Goal: Task Accomplishment & Management: Manage account settings

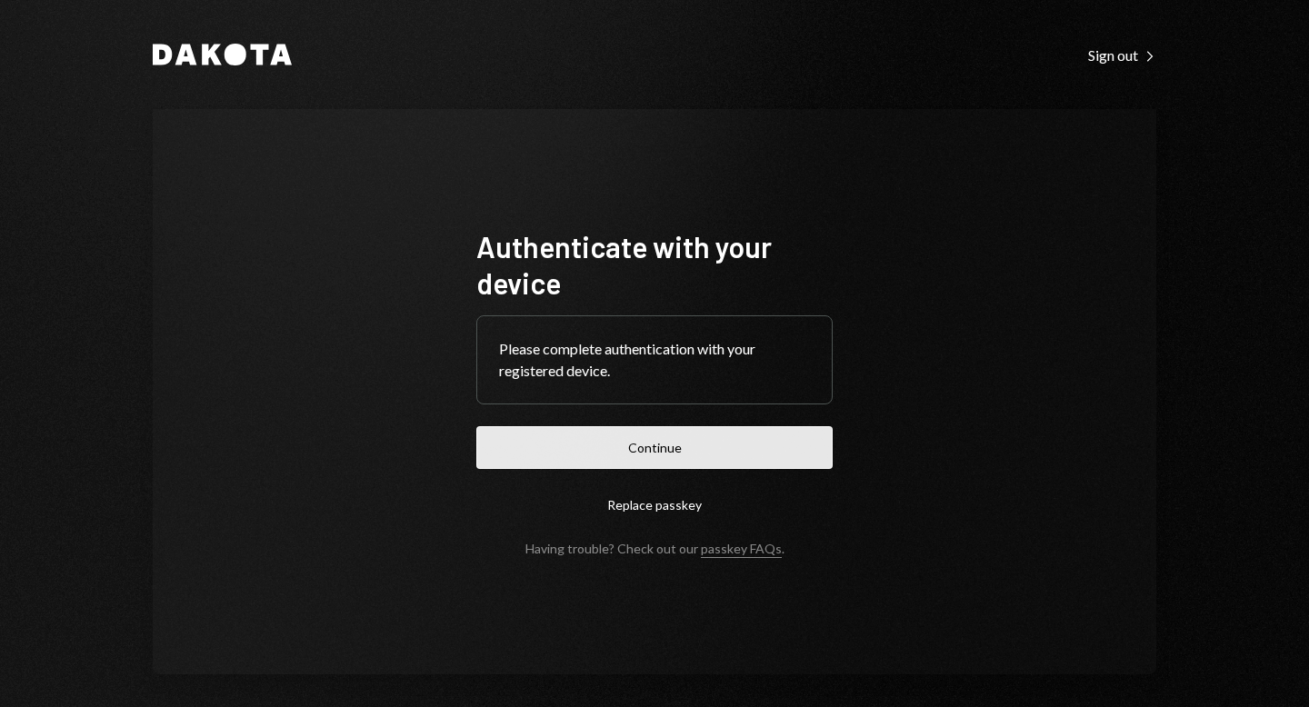
click at [634, 453] on button "Continue" at bounding box center [654, 447] width 356 height 43
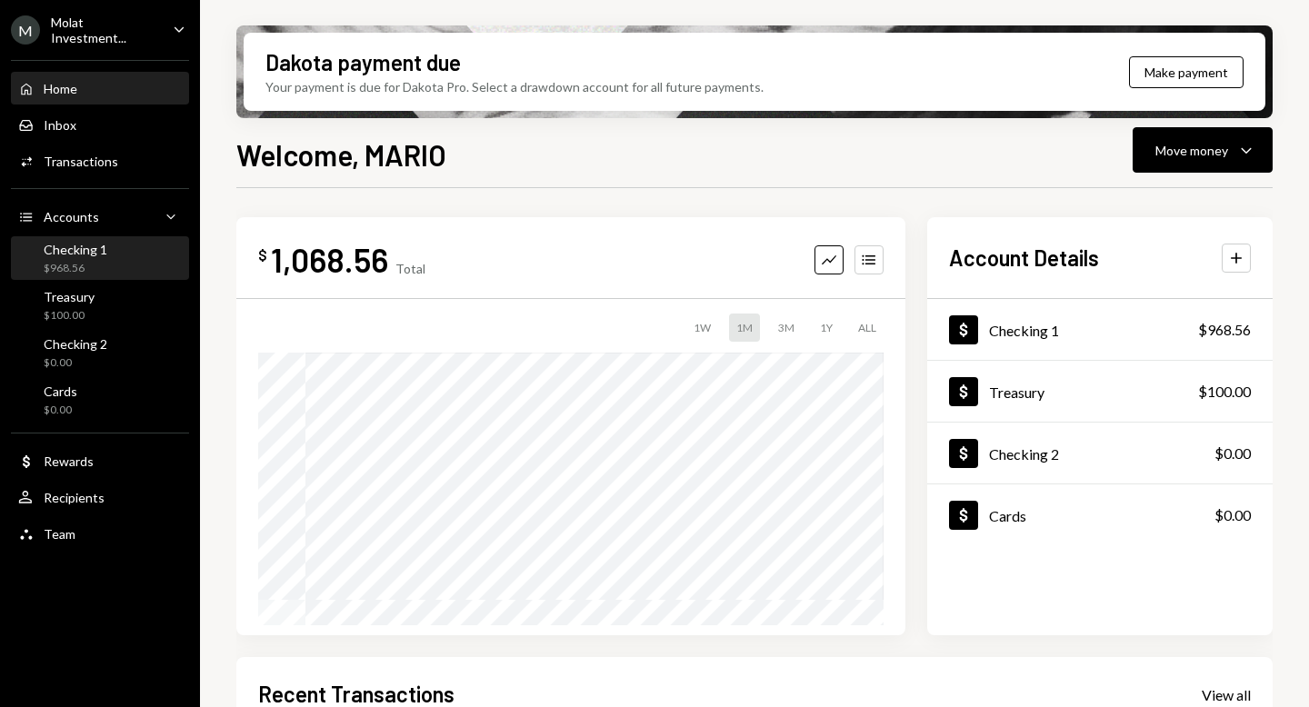
click at [74, 276] on div "Checking 1 $968.56" at bounding box center [100, 259] width 164 height 42
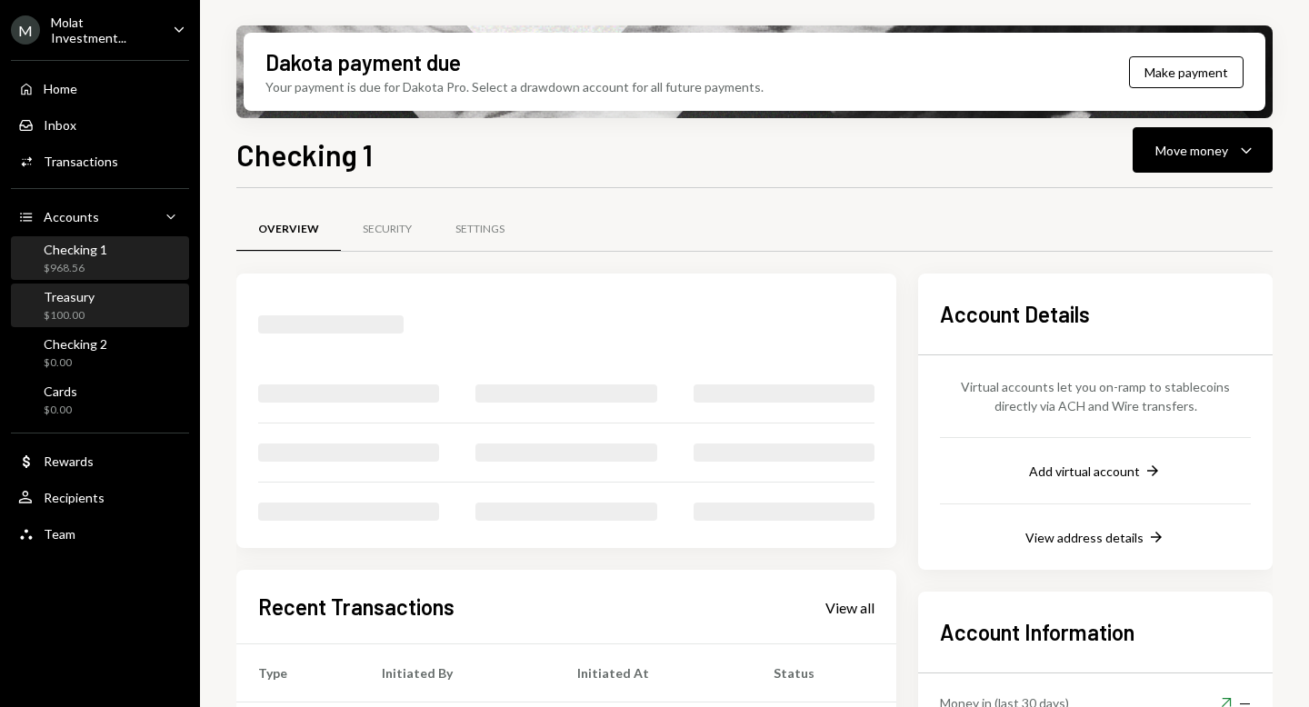
click at [76, 314] on div "$100.00" at bounding box center [69, 315] width 51 height 15
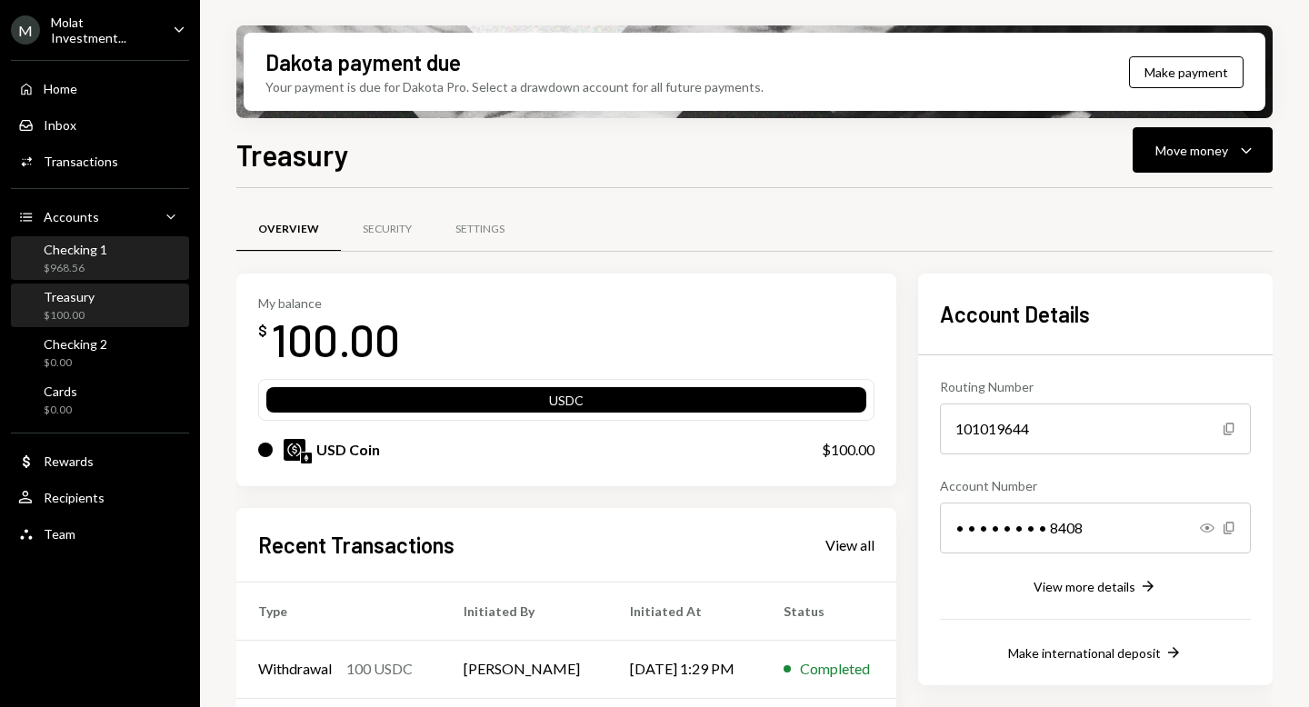
click at [85, 254] on div "Checking 1" at bounding box center [76, 249] width 64 height 15
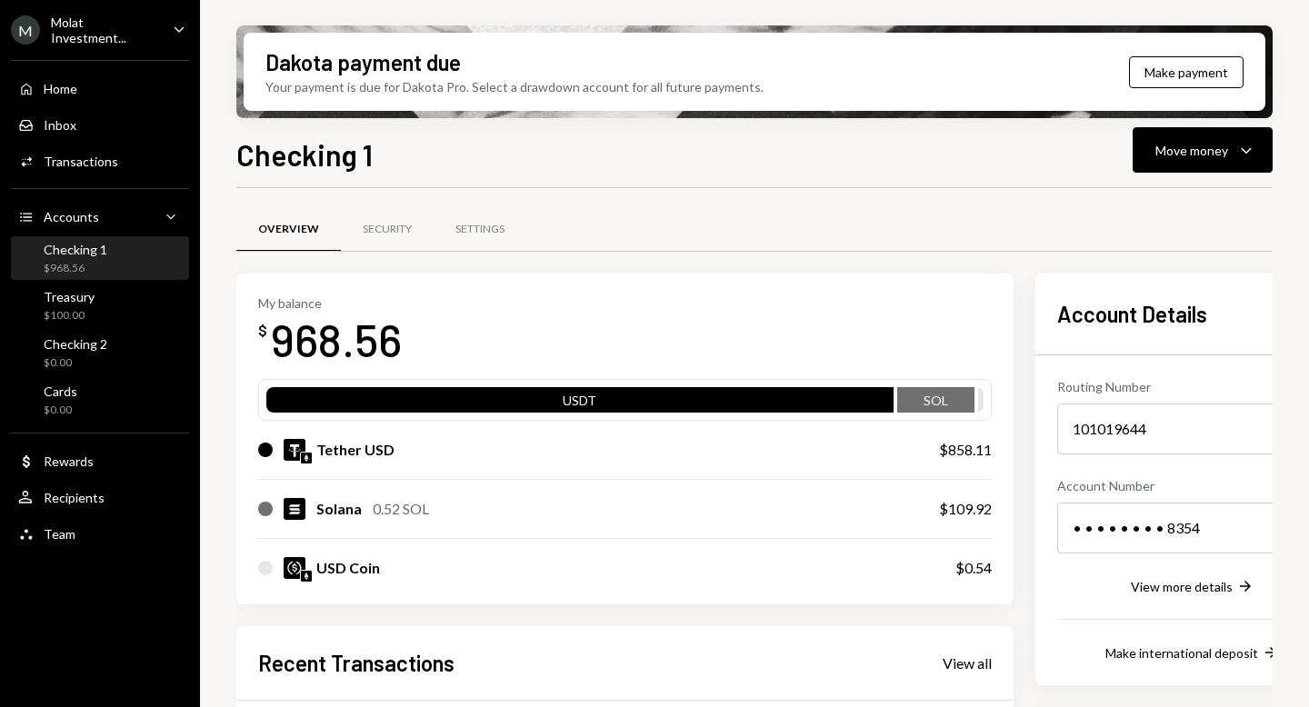
click at [82, 327] on div "Home Home Inbox Inbox Activities Transactions Accounts Accounts Caret Down Chec…" at bounding box center [100, 301] width 200 height 505
click at [58, 272] on div "$968.56" at bounding box center [76, 268] width 64 height 15
click at [26, 31] on div "M" at bounding box center [25, 29] width 29 height 29
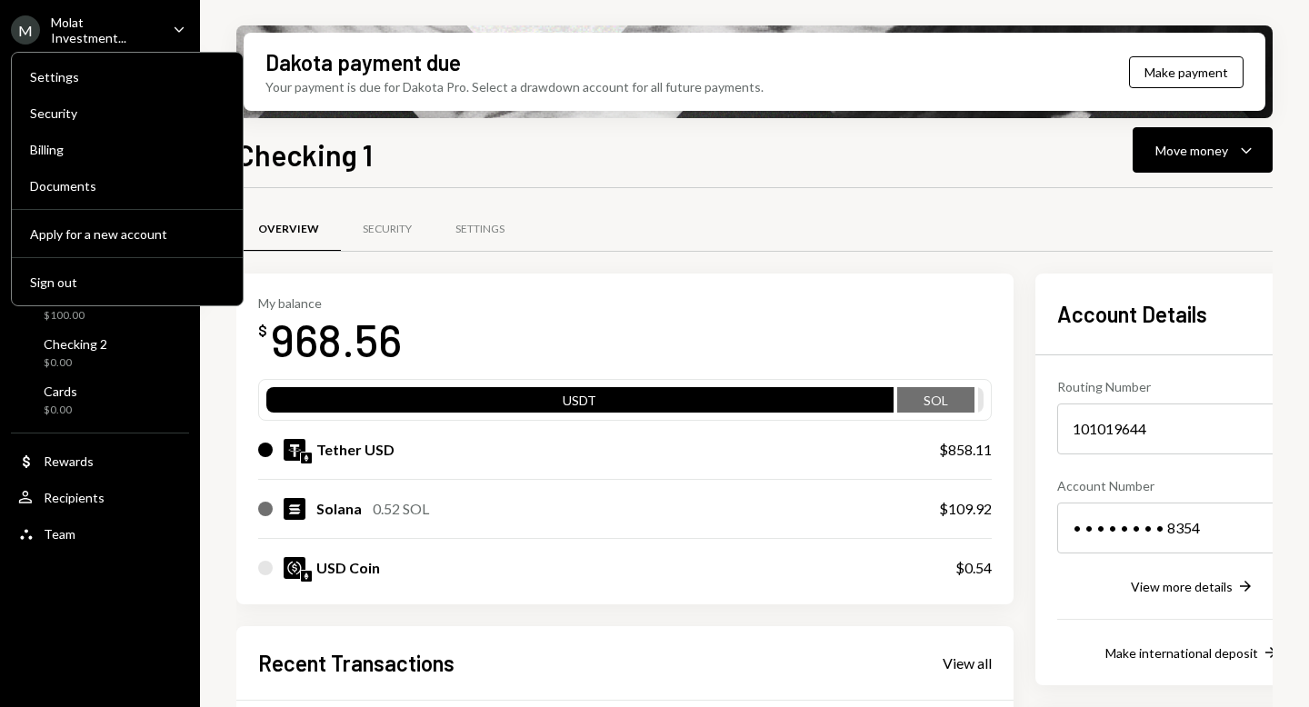
click at [75, 26] on div "Molat Investment..." at bounding box center [104, 30] width 107 height 31
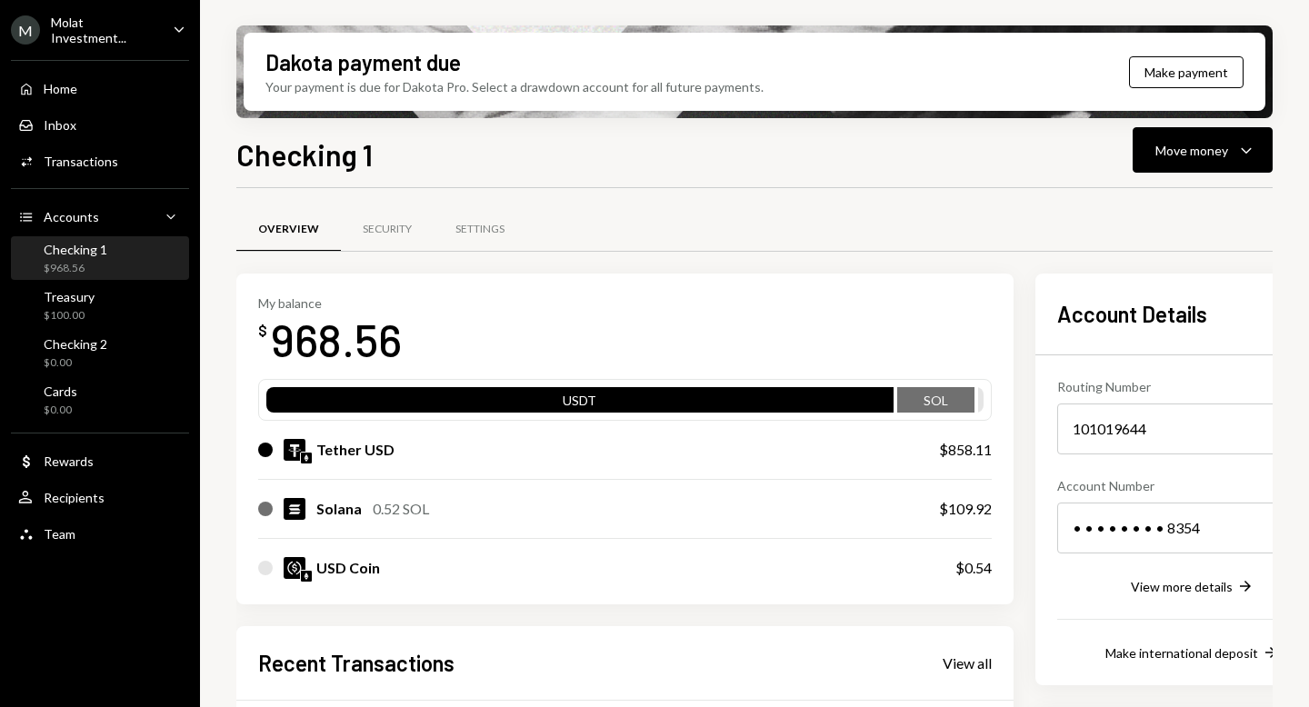
click at [68, 271] on div "$968.56" at bounding box center [76, 268] width 64 height 15
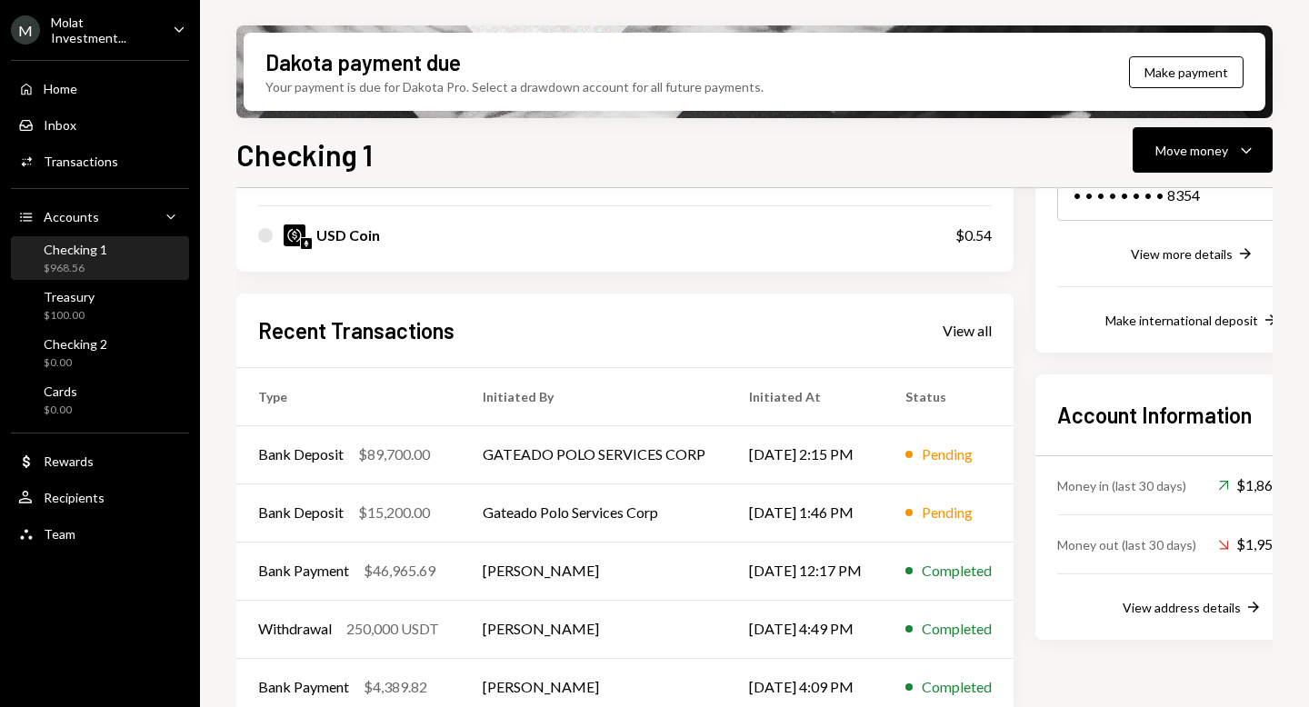
scroll to position [357, 0]
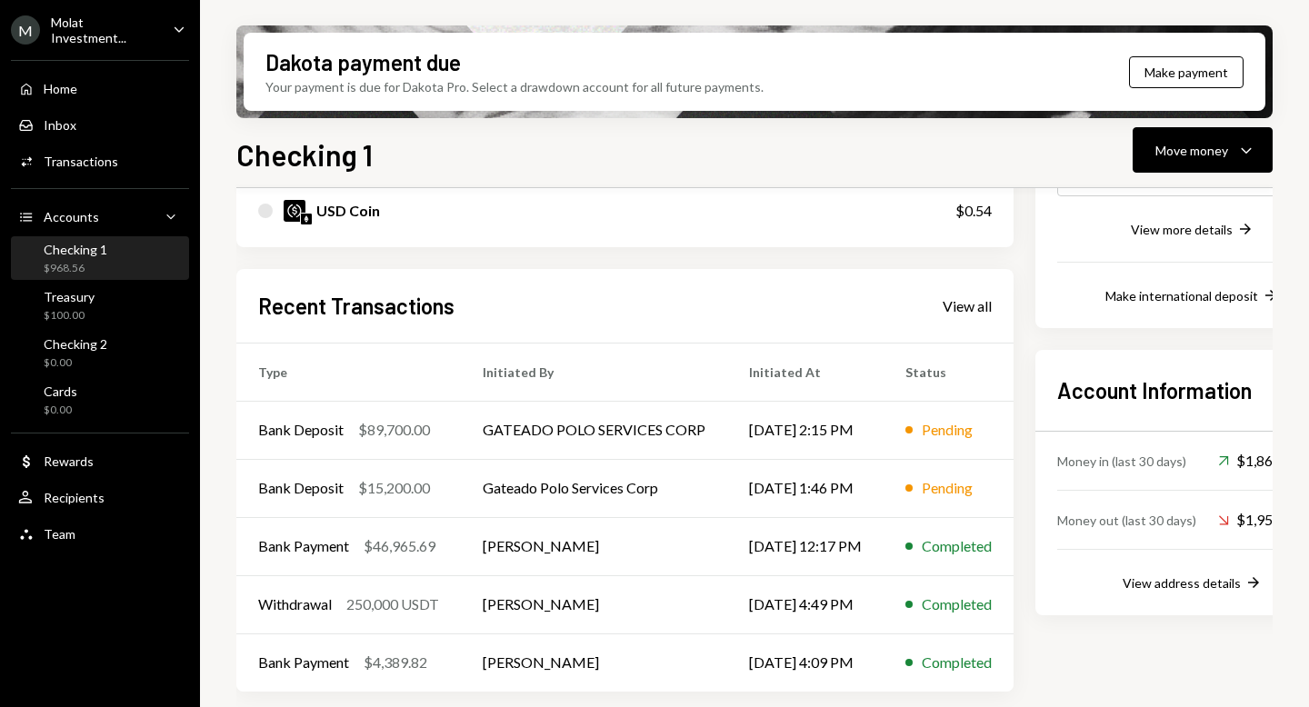
click at [61, 22] on div "Molat Investment..." at bounding box center [104, 30] width 107 height 31
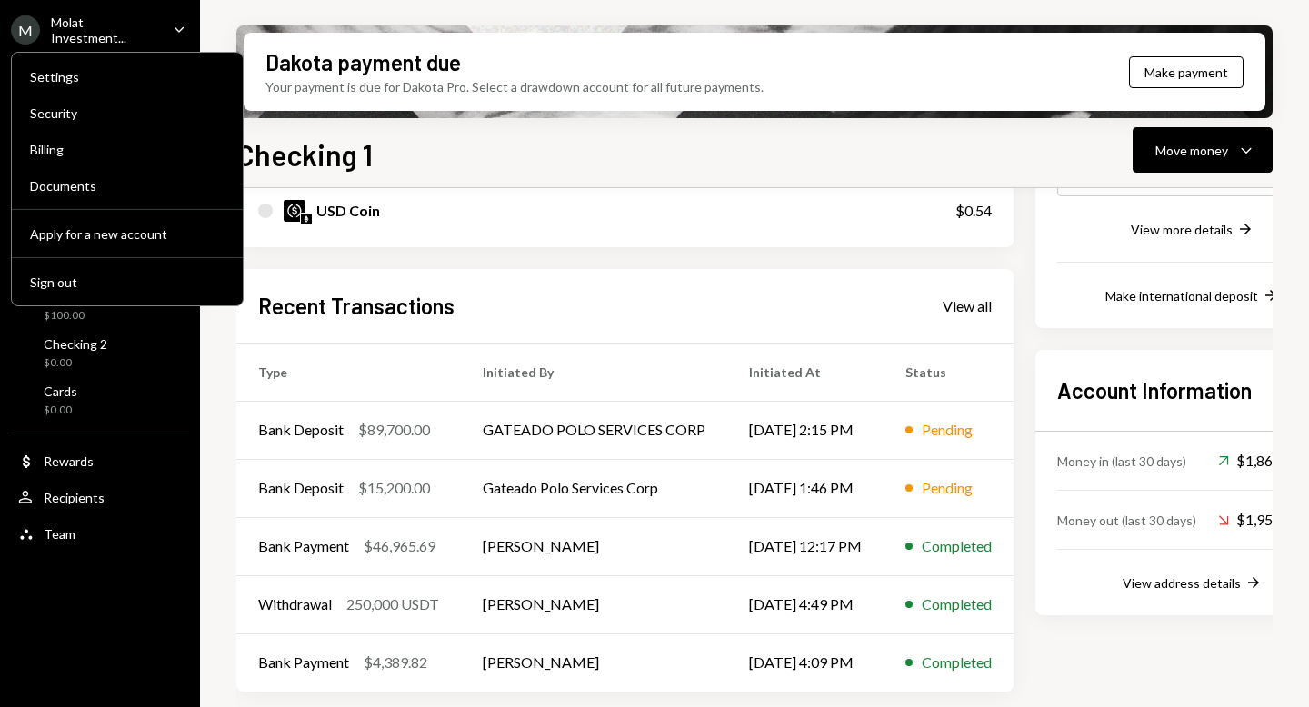
click at [87, 29] on div "Molat Investment..." at bounding box center [104, 30] width 107 height 31
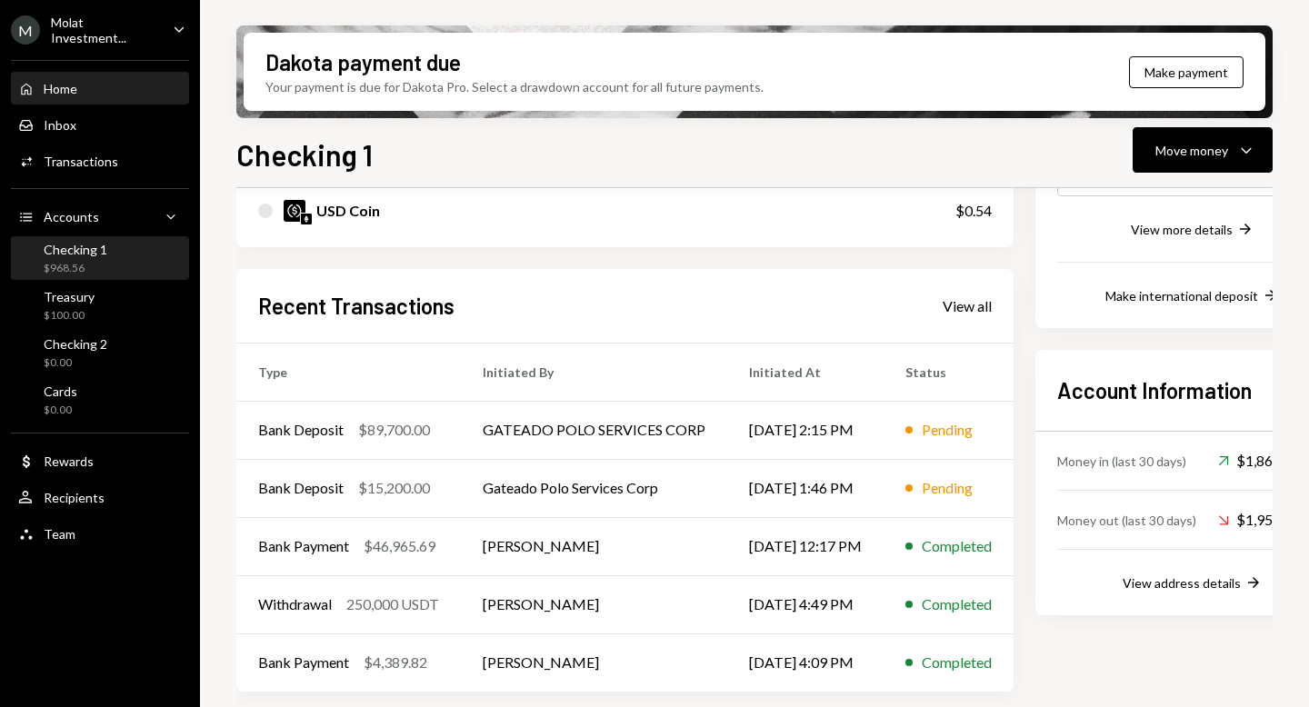
click at [68, 96] on div "Home Home" at bounding box center [100, 89] width 164 height 31
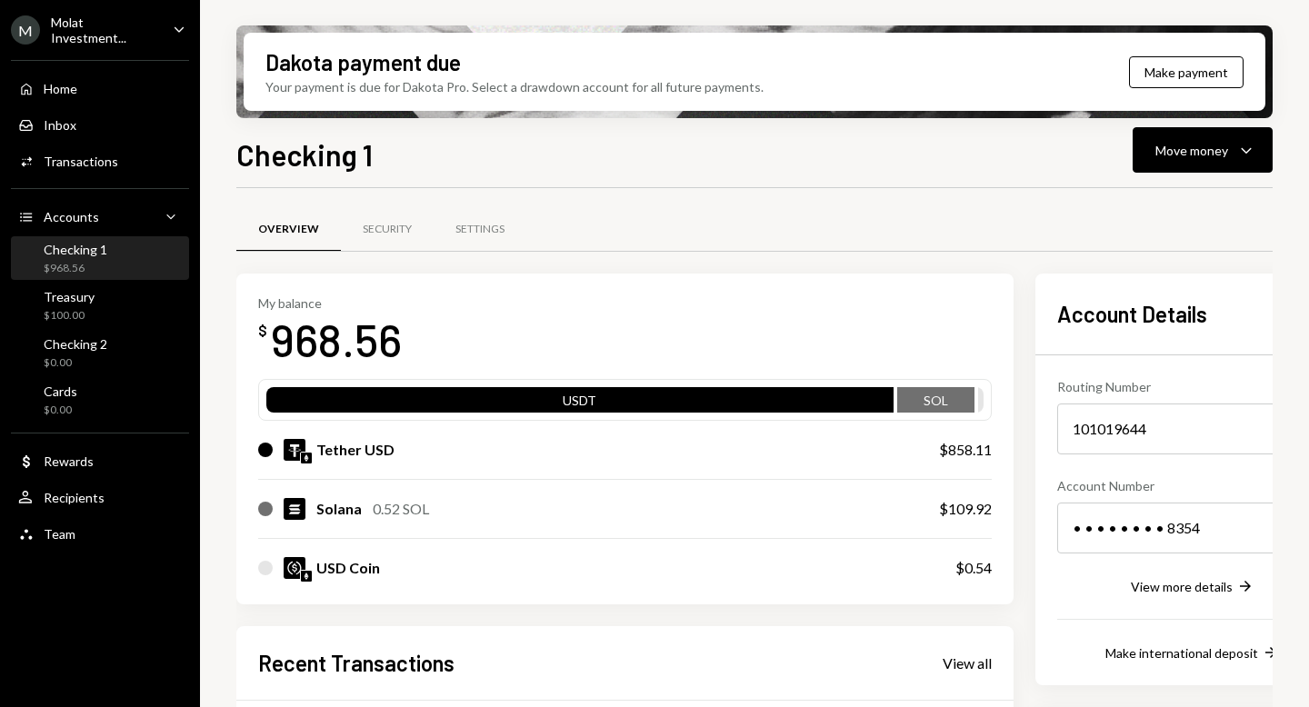
click at [68, 13] on ul "M Molat Investment... Caret Down Home Home Inbox Inbox Activities Transactions …" at bounding box center [100, 277] width 200 height 554
click at [76, 24] on div "Molat Investment..." at bounding box center [104, 30] width 107 height 31
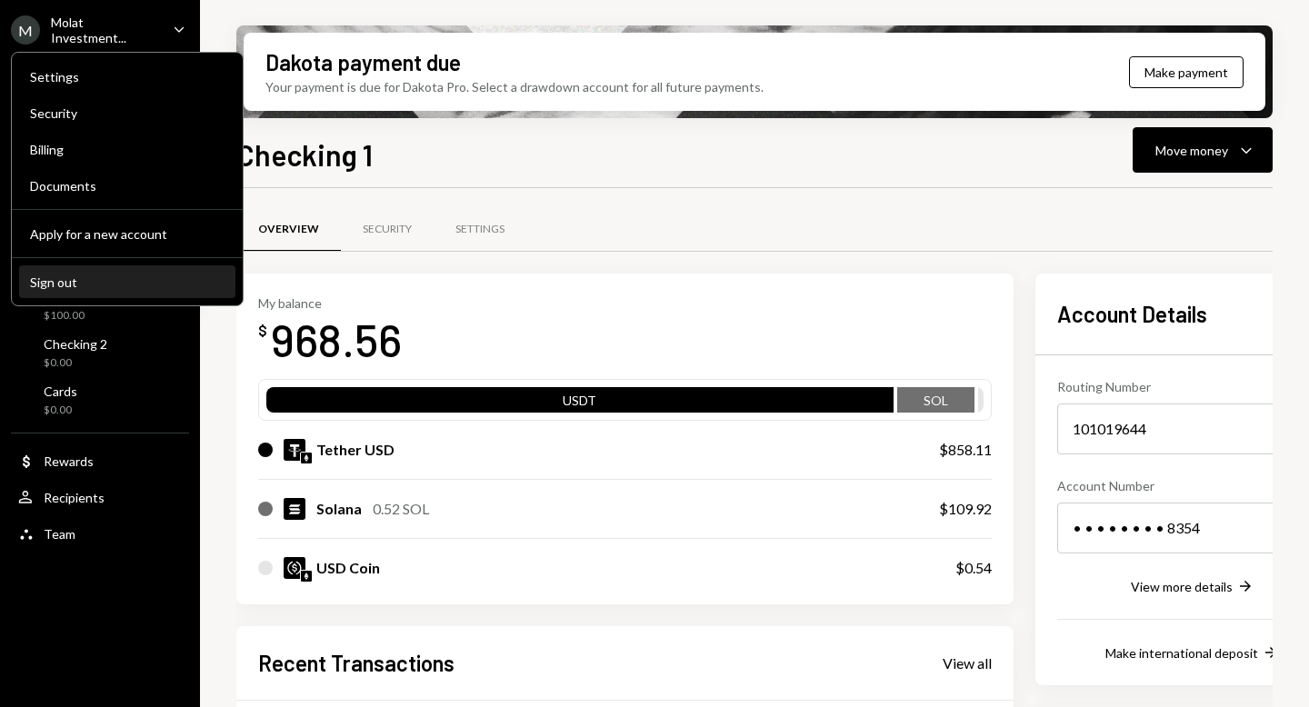
click at [71, 293] on button "Sign out" at bounding box center [127, 282] width 216 height 33
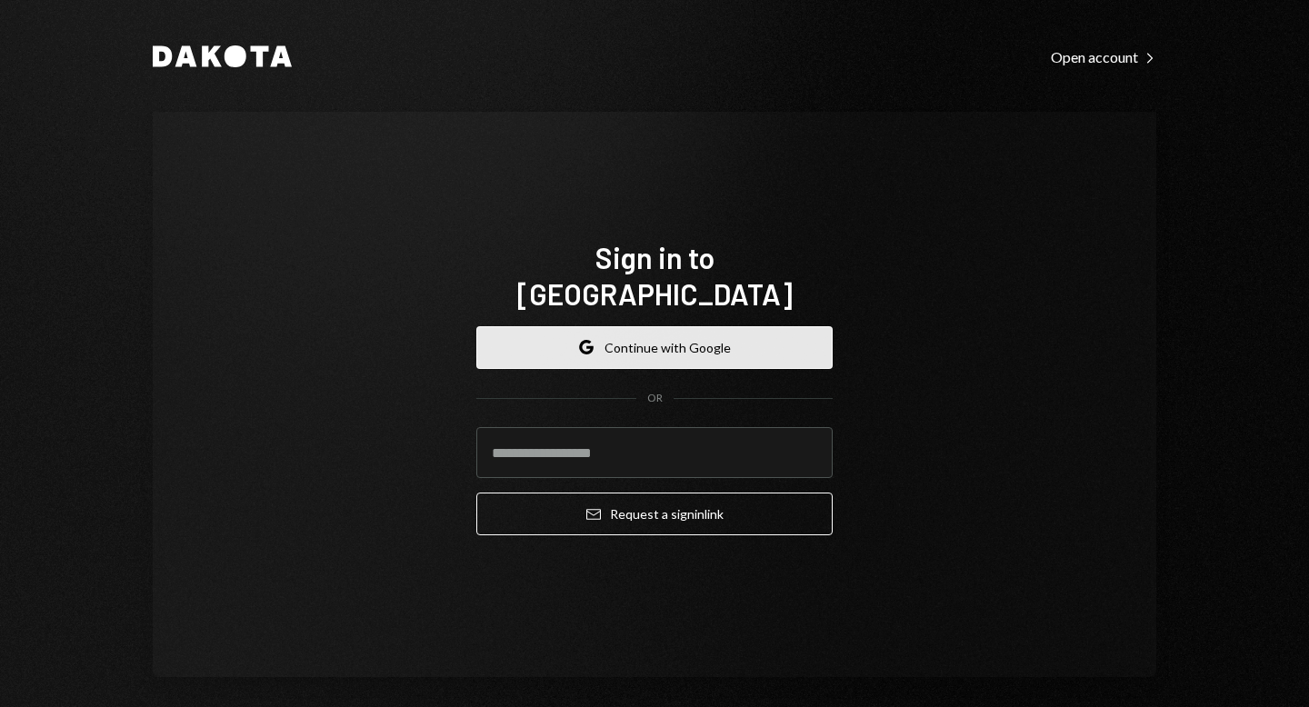
click at [606, 344] on button "Google Continue with Google" at bounding box center [654, 347] width 356 height 43
